Goal: Find specific page/section: Find specific page/section

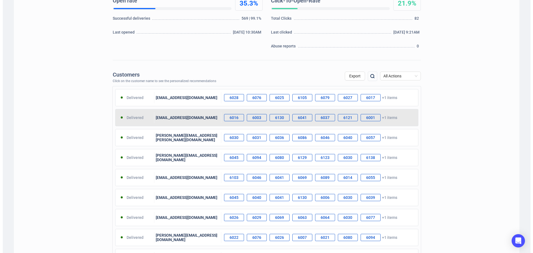
scroll to position [139, 0]
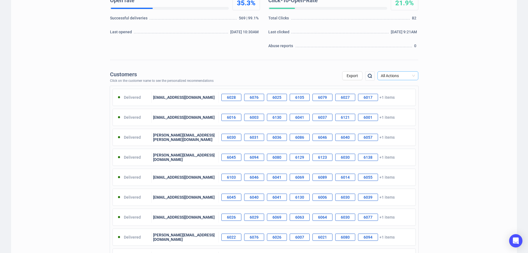
click at [395, 75] on span "All Actions" at bounding box center [398, 76] width 34 height 8
click at [367, 78] on img at bounding box center [369, 76] width 7 height 7
click at [328, 76] on input "text" at bounding box center [340, 76] width 47 height 10
type input "brown"
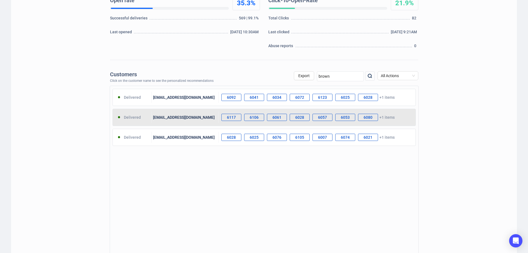
click at [165, 120] on div "debsinhoxne@hotmail.com" at bounding box center [185, 117] width 67 height 11
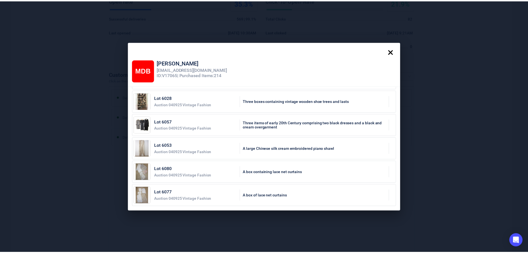
scroll to position [0, 0]
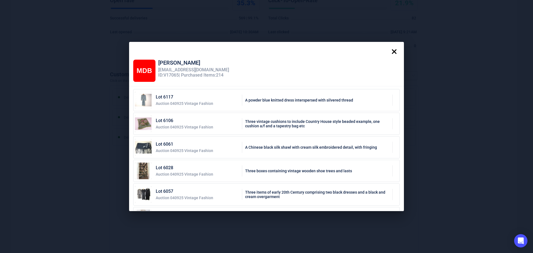
click at [398, 54] on icon at bounding box center [394, 51] width 11 height 11
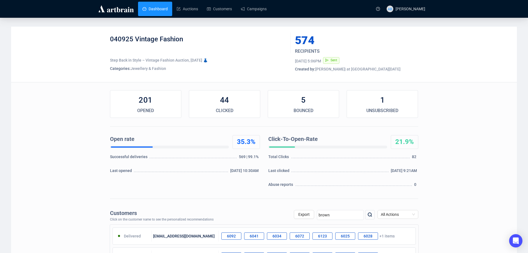
click at [152, 8] on link "Dashboard" at bounding box center [154, 9] width 25 height 14
